Goal: Task Accomplishment & Management: Manage account settings

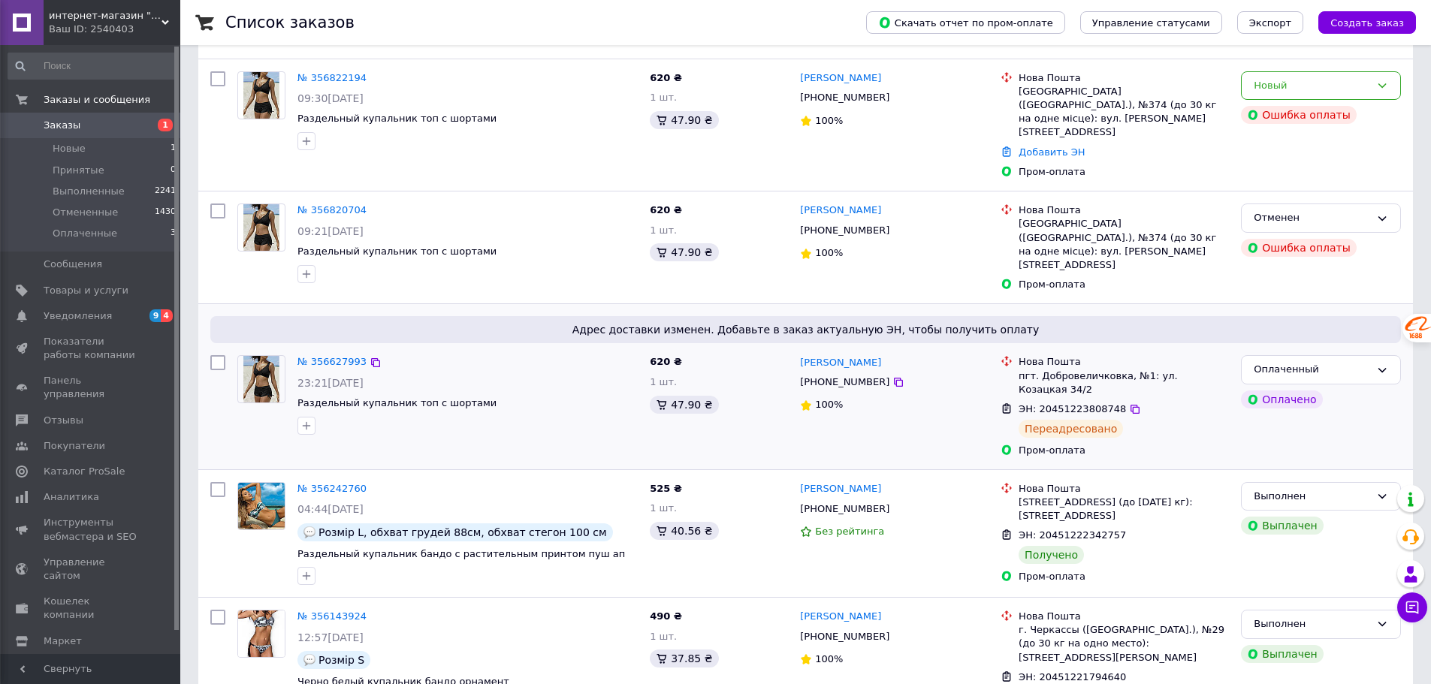
scroll to position [75, 0]
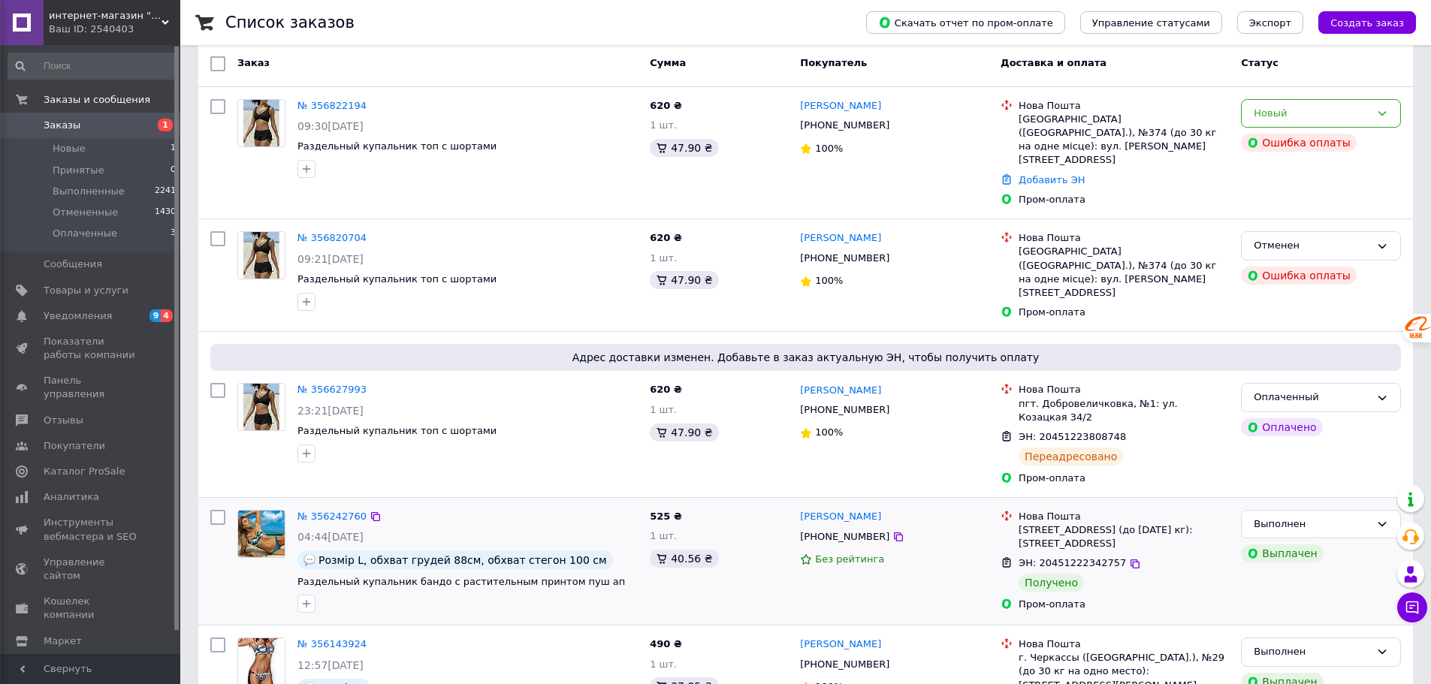
click at [918, 523] on div "Вікторія Колодій +380968235140 Без рейтинга" at bounding box center [894, 561] width 201 height 115
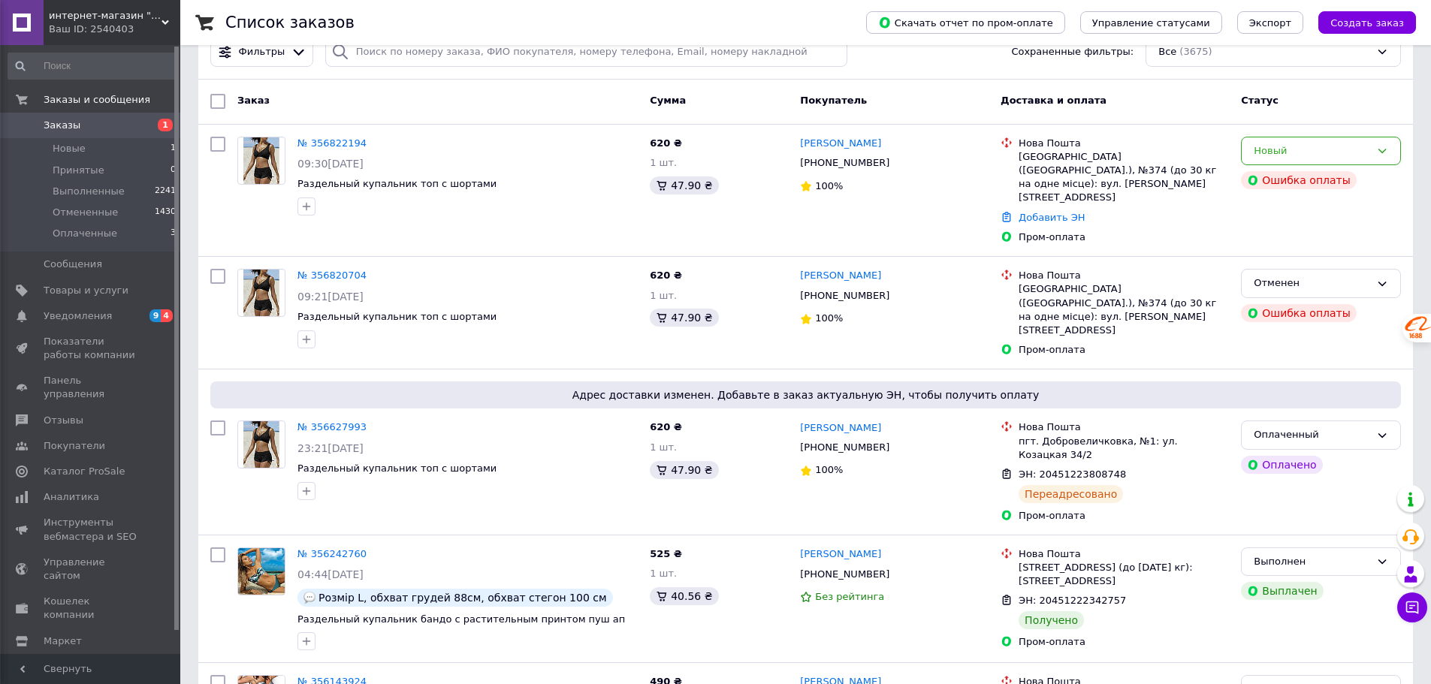
scroll to position [0, 0]
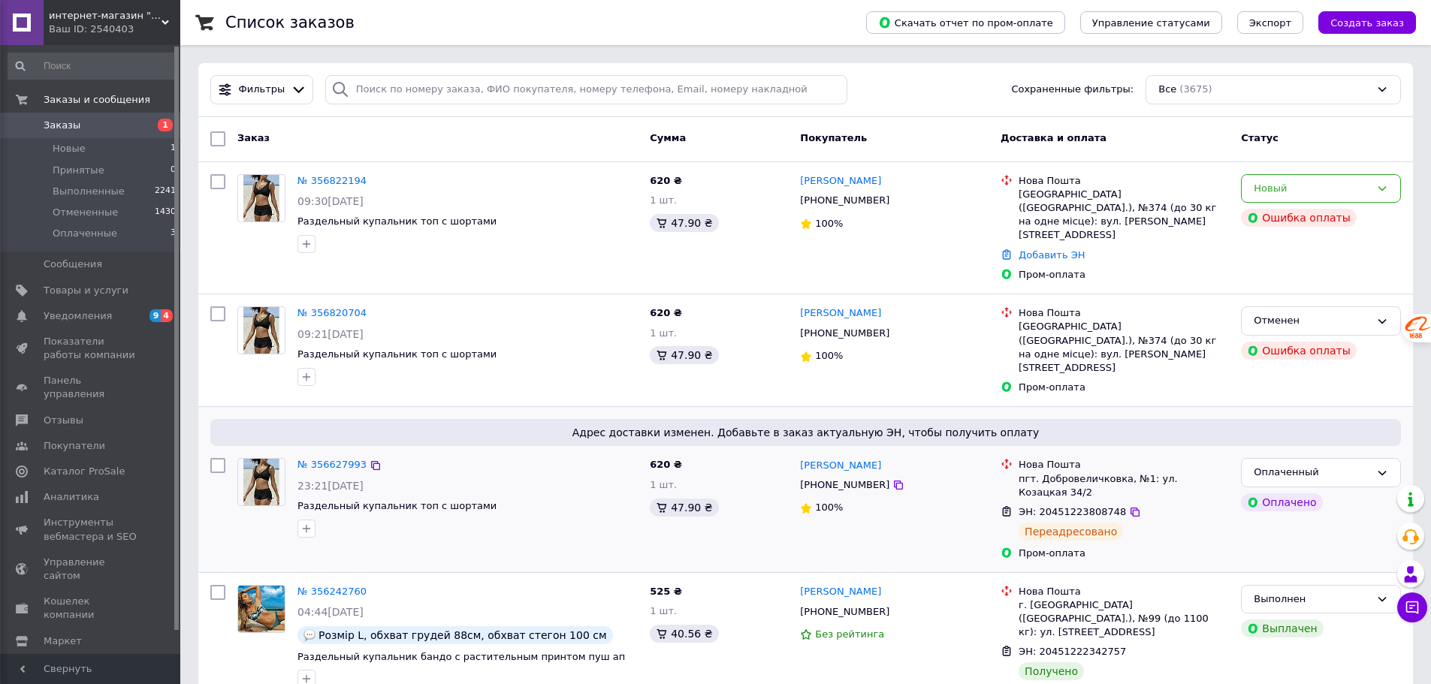
click at [398, 407] on div "Адрес доставки изменен. Добавьте в заказ актуальную ЭН, чтобы получить оплату №…" at bounding box center [805, 489] width 1214 height 164
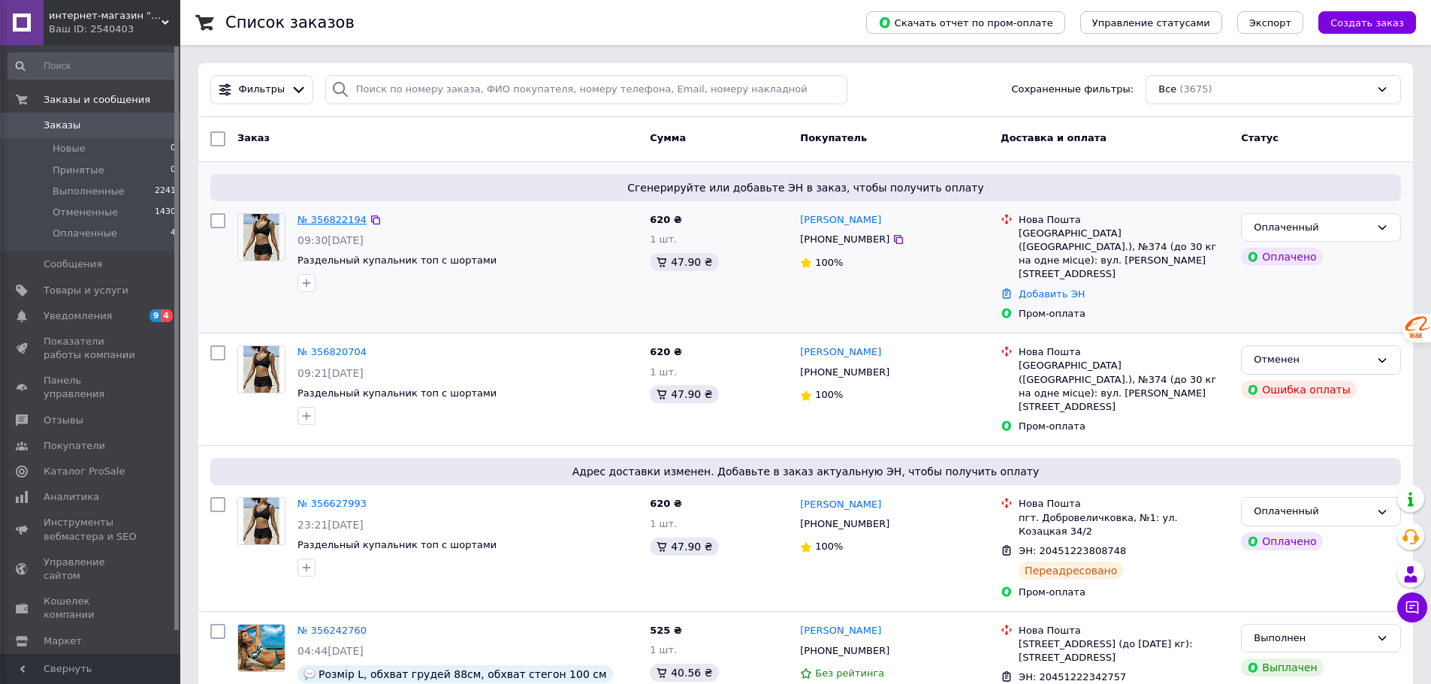
click at [329, 214] on link "№ 356822194" at bounding box center [331, 219] width 69 height 11
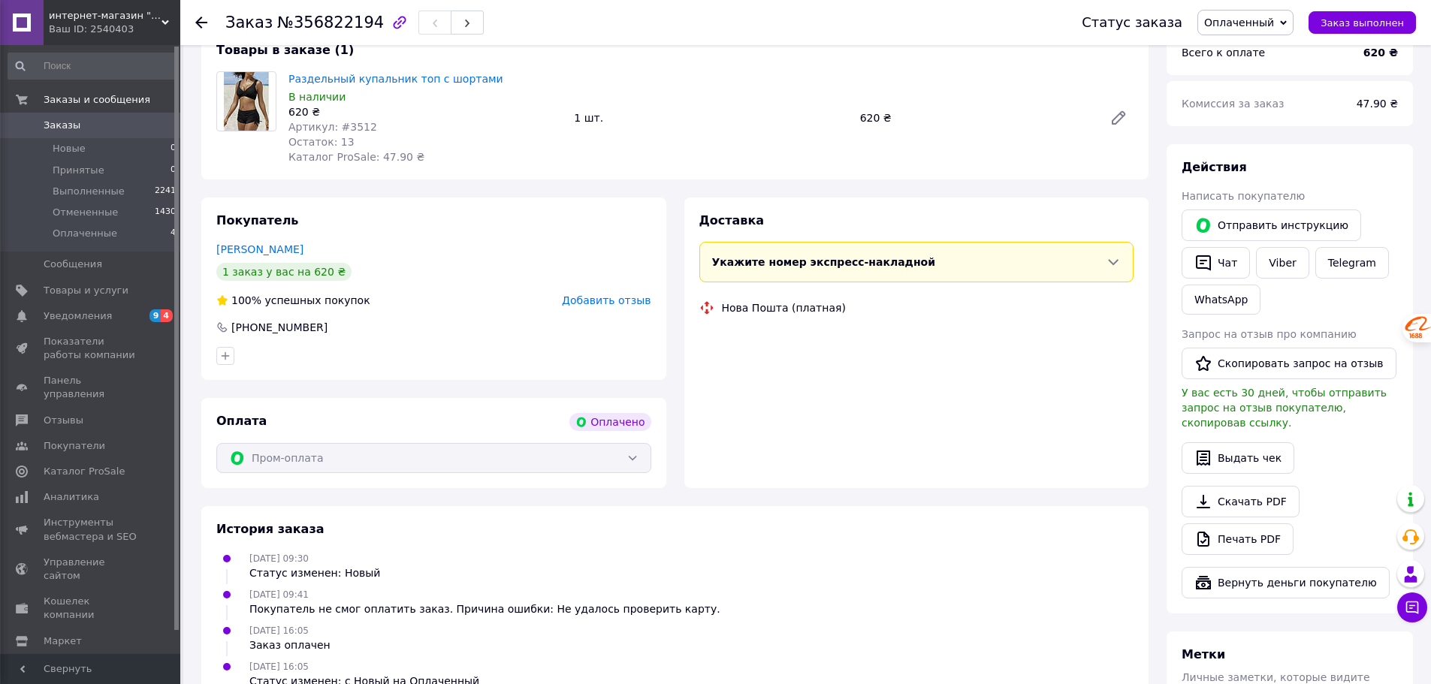
scroll to position [526, 0]
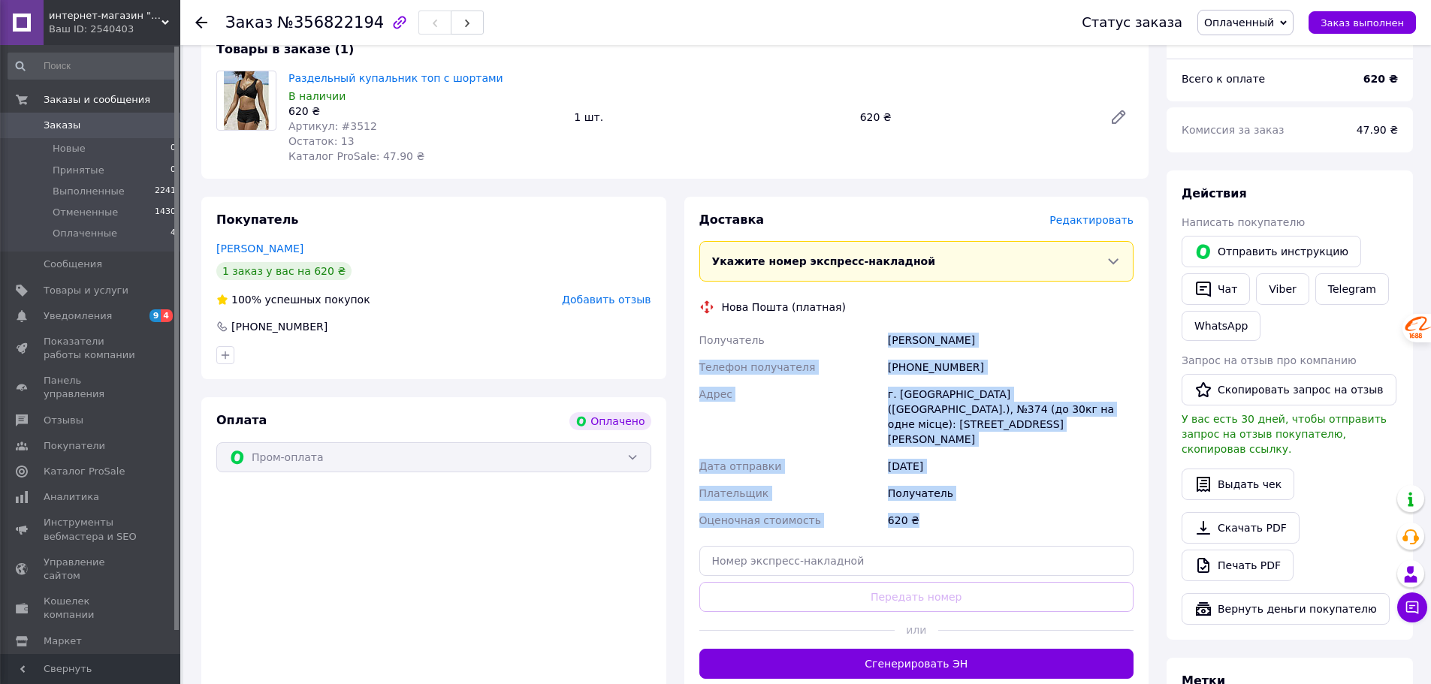
drag, startPoint x: 886, startPoint y: 321, endPoint x: 945, endPoint y: 466, distance: 157.0
click at [945, 466] on div "Получатель [PERSON_NAME] Телефон получателя [PHONE_NUMBER] [GEOGRAPHIC_DATA] [S…" at bounding box center [916, 430] width 441 height 207
copy div "[PERSON_NAME] Телефон получателя [PHONE_NUMBER] Адрес [STREET_ADDRESS] (до 30кг…"
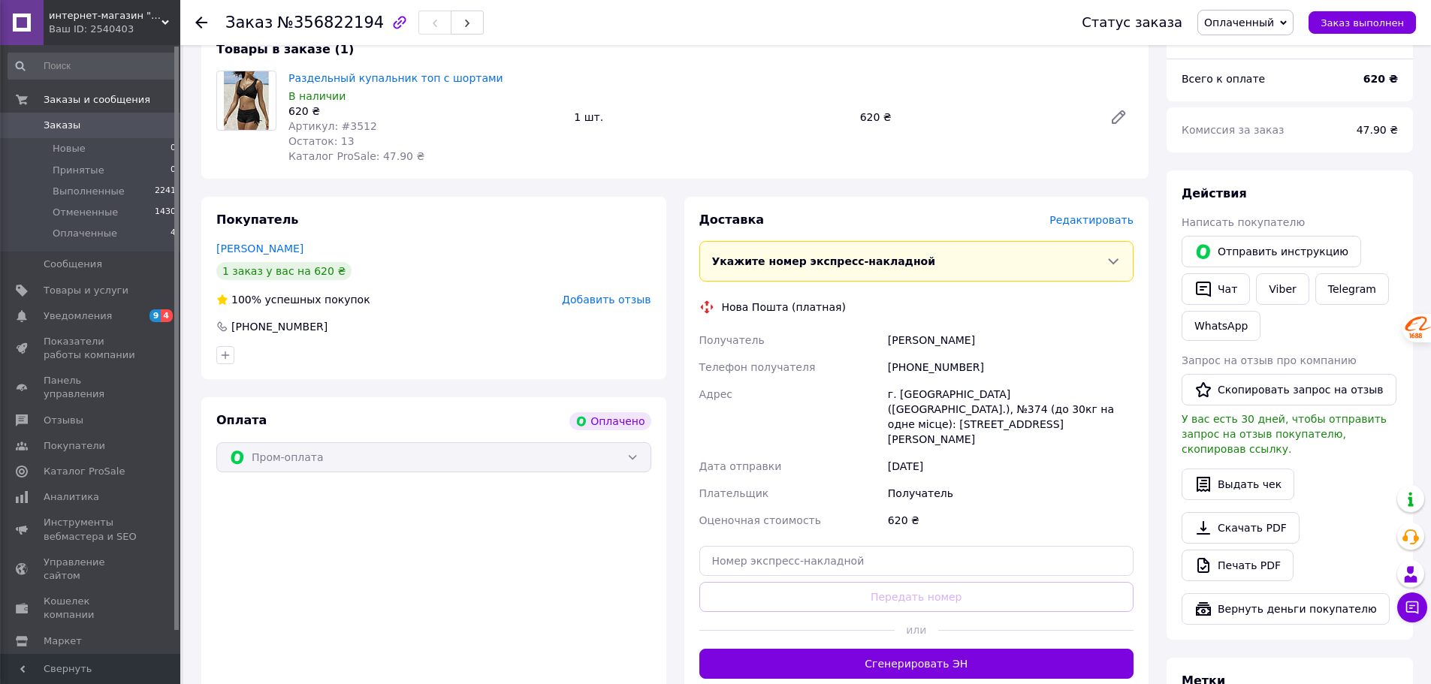
click at [590, 578] on div "Оплата Оплачено Пром-оплата" at bounding box center [433, 545] width 465 height 297
click at [917, 546] on input "text" at bounding box center [916, 561] width 435 height 30
paste input "20451225225812"
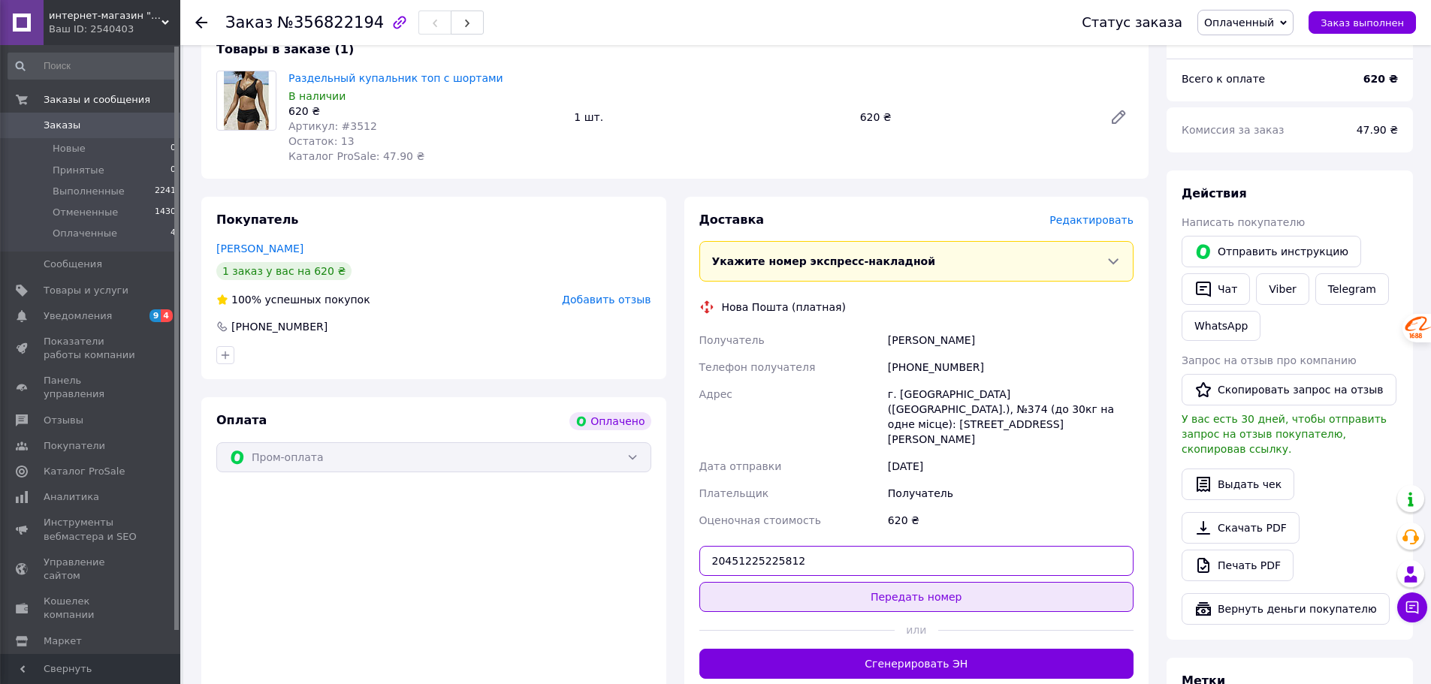
type input "20451225225812"
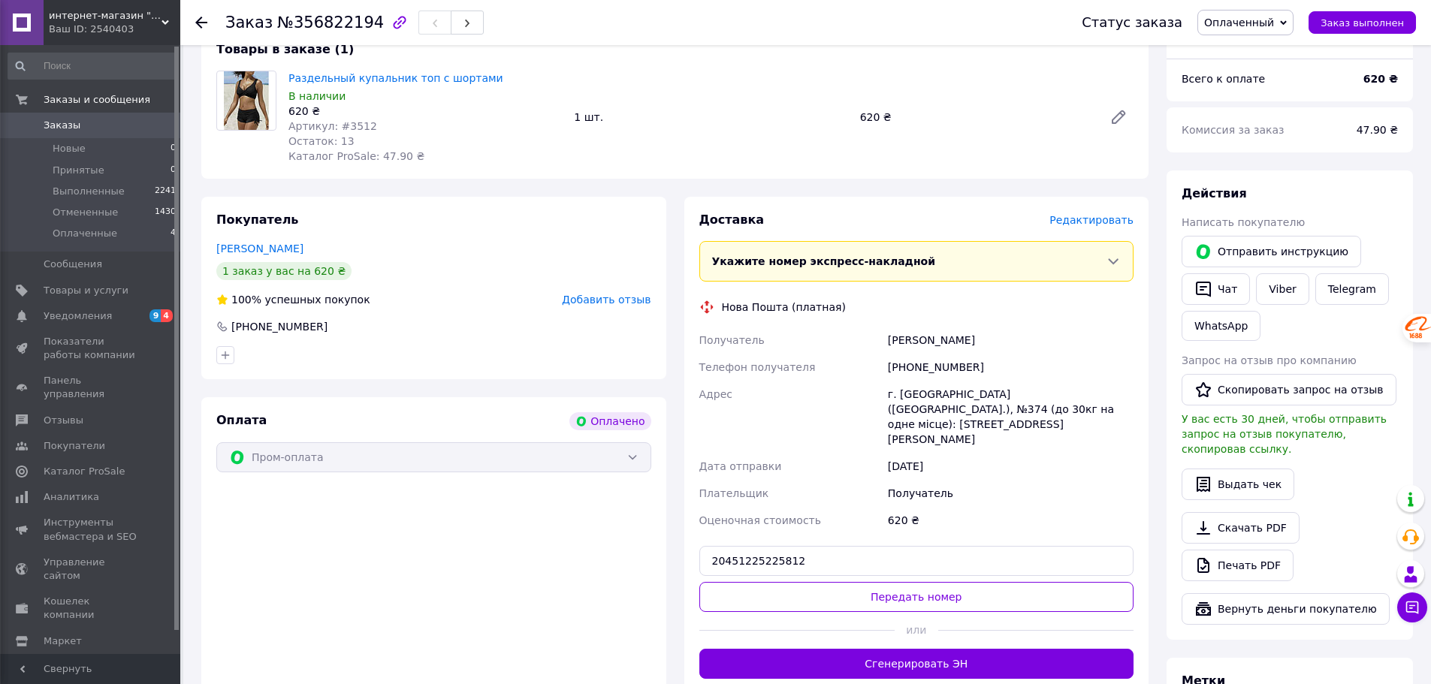
drag, startPoint x: 926, startPoint y: 553, endPoint x: 1012, endPoint y: 412, distance: 165.5
click at [929, 582] on button "Передать номер" at bounding box center [916, 597] width 435 height 30
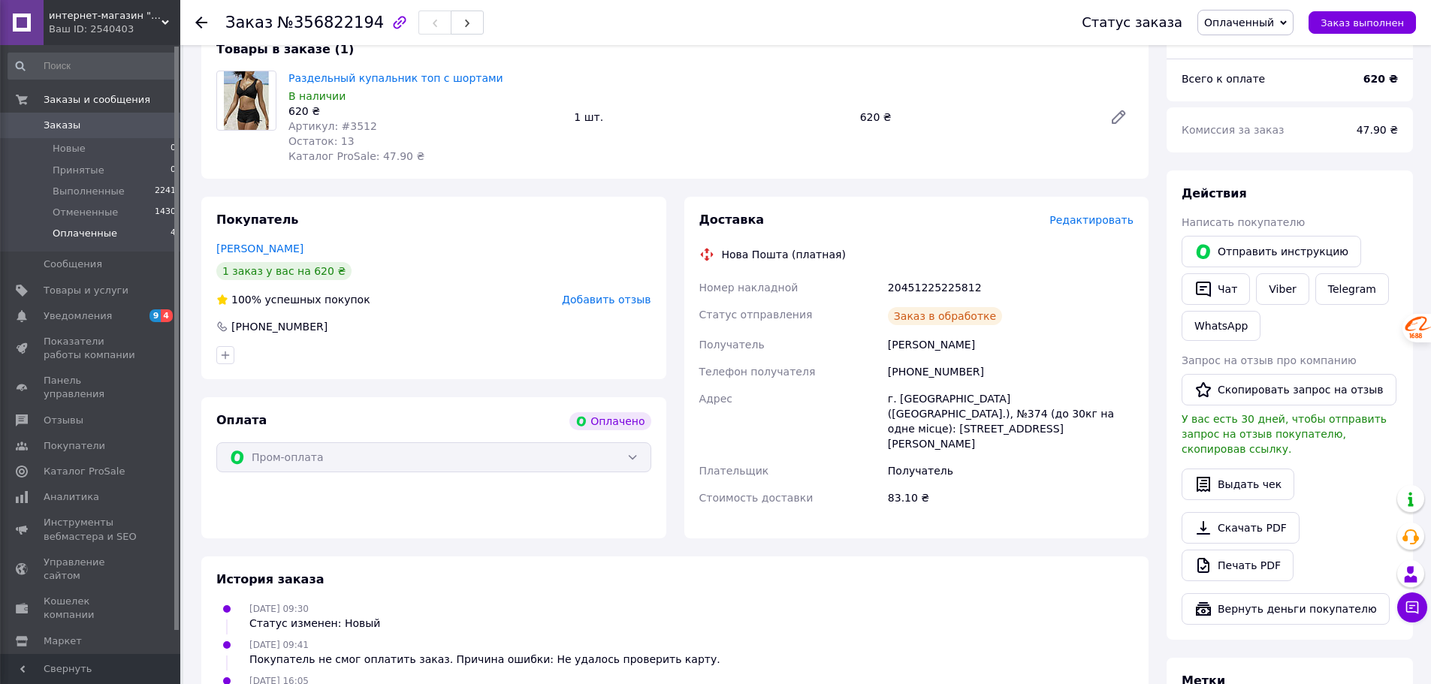
click at [85, 235] on span "Оплаченные" at bounding box center [85, 234] width 65 height 14
